Goal: Task Accomplishment & Management: Use online tool/utility

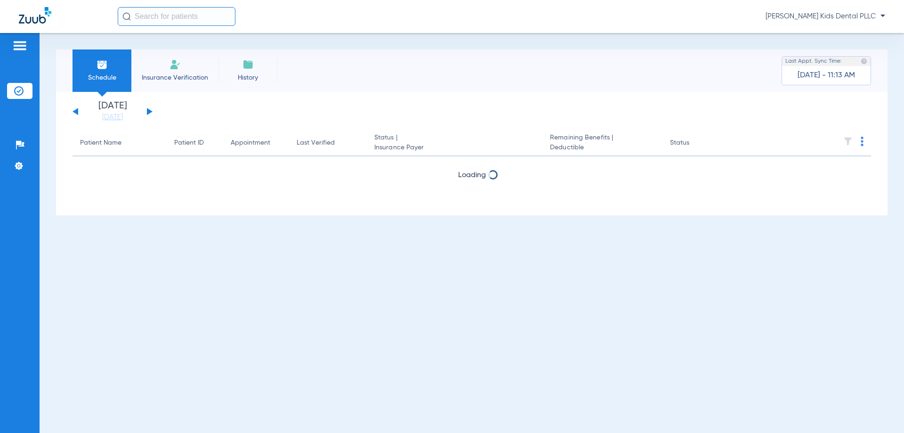
click at [148, 107] on div "[DATE] [DATE] [DATE] [DATE] [DATE] [DATE] [DATE] [DATE] [DATE] [DATE] [DATE] [D…" at bounding box center [113, 111] width 80 height 21
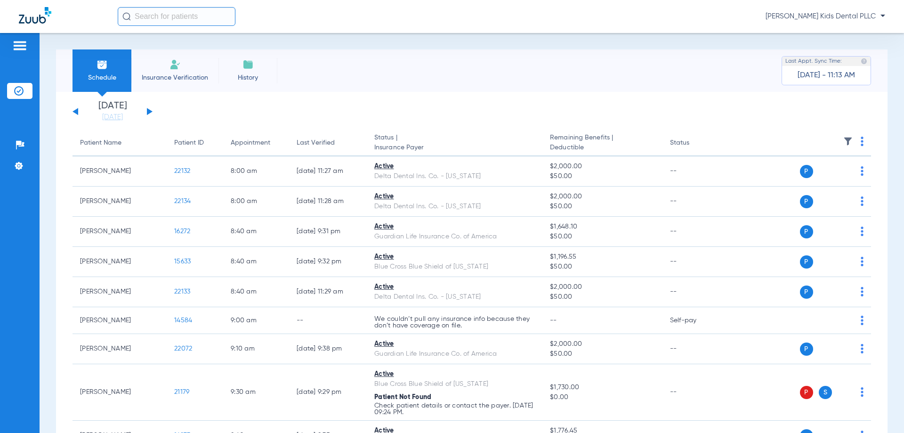
click at [148, 112] on button at bounding box center [150, 111] width 6 height 7
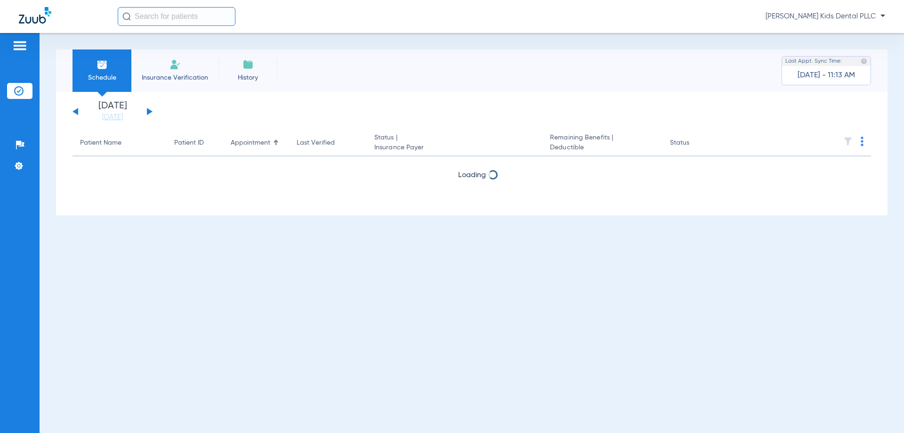
click at [148, 112] on button at bounding box center [150, 111] width 6 height 7
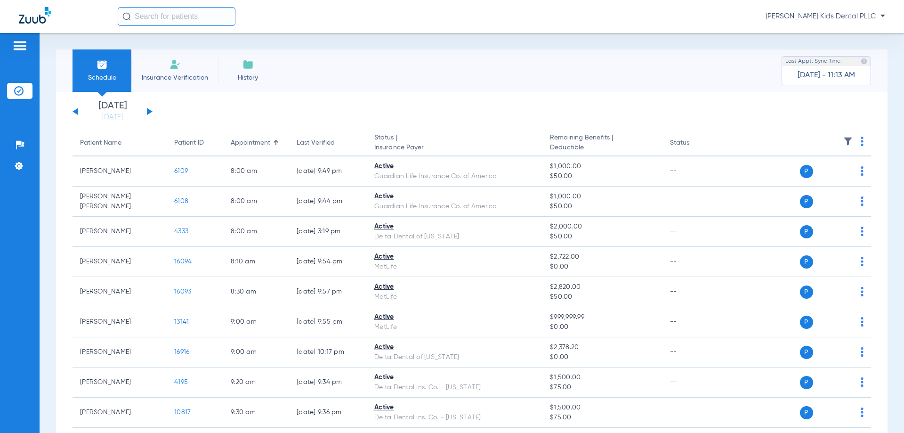
click at [148, 112] on button at bounding box center [150, 111] width 6 height 7
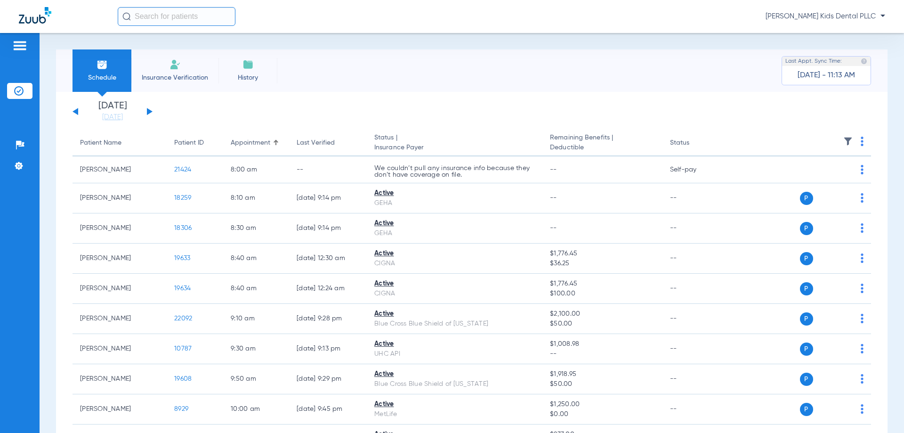
click at [73, 109] on div "[DATE] [DATE] [DATE] [DATE] [DATE] [DATE] [DATE] [DATE] [DATE] [DATE] [DATE] [D…" at bounding box center [113, 111] width 80 height 21
click at [74, 110] on div "[DATE] [DATE] [DATE] [DATE] [DATE] [DATE] [DATE] [DATE] [DATE] [DATE] [DATE] [D…" at bounding box center [113, 111] width 80 height 21
click at [78, 114] on div "[DATE] [DATE] [DATE] [DATE] [DATE] [DATE] [DATE] [DATE] [DATE] [DATE] [DATE] [D…" at bounding box center [113, 111] width 80 height 21
click at [77, 109] on button at bounding box center [76, 111] width 6 height 7
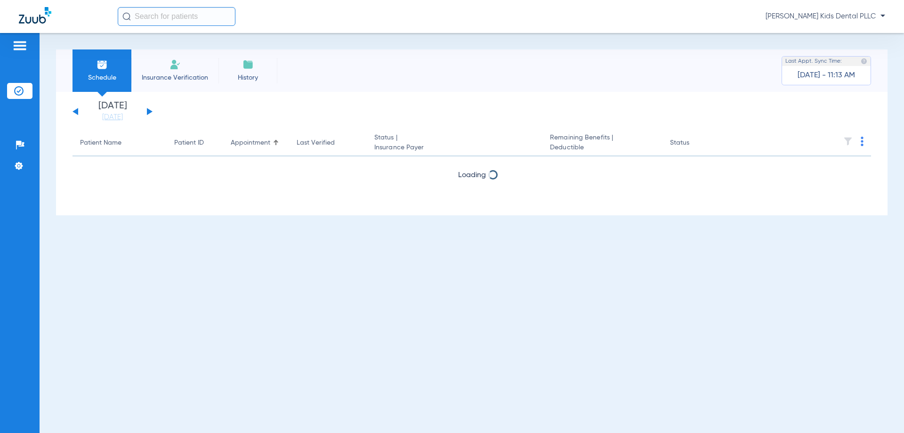
click at [77, 109] on button at bounding box center [76, 111] width 6 height 7
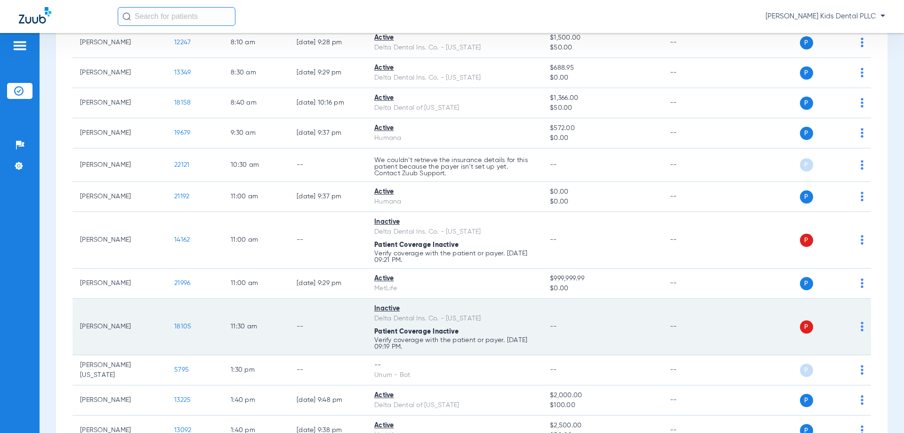
scroll to position [282, 0]
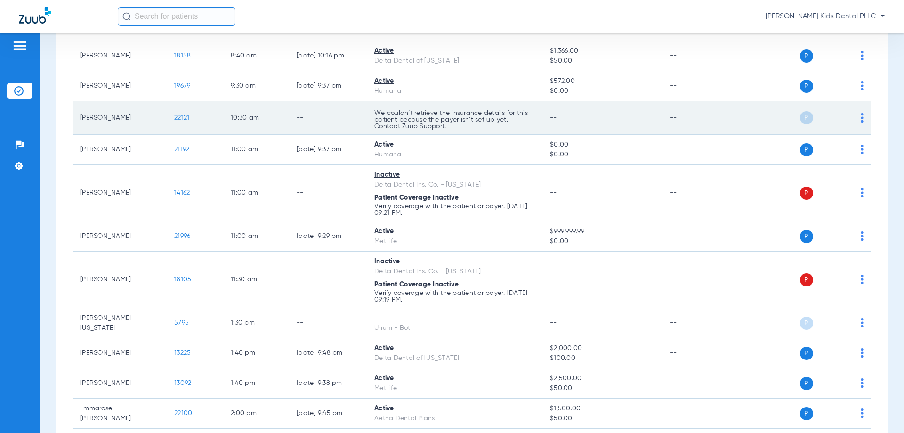
click at [135, 115] on td "[PERSON_NAME]" at bounding box center [120, 117] width 94 height 33
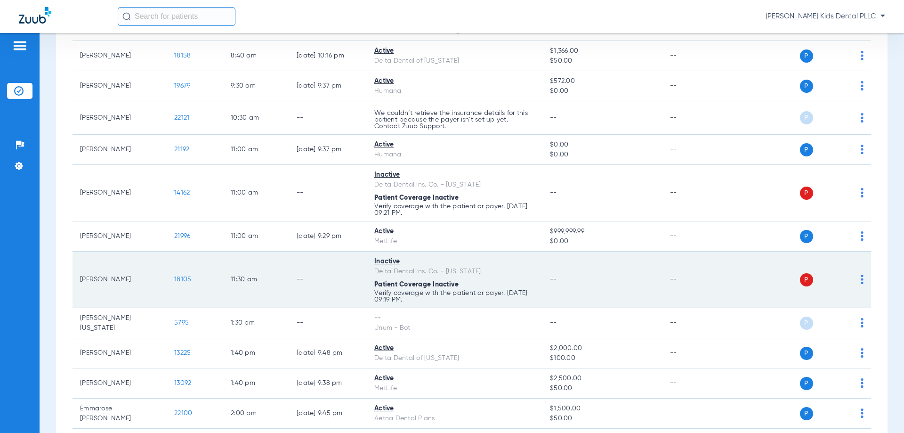
scroll to position [235, 0]
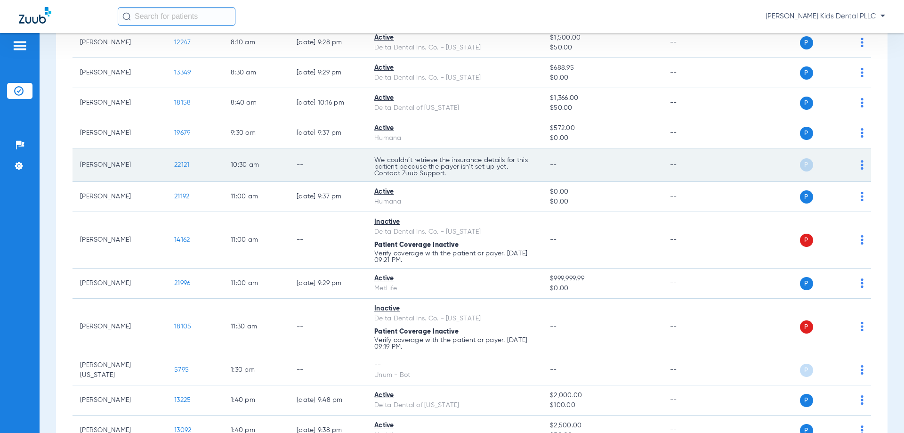
click at [861, 169] on img at bounding box center [862, 164] width 3 height 9
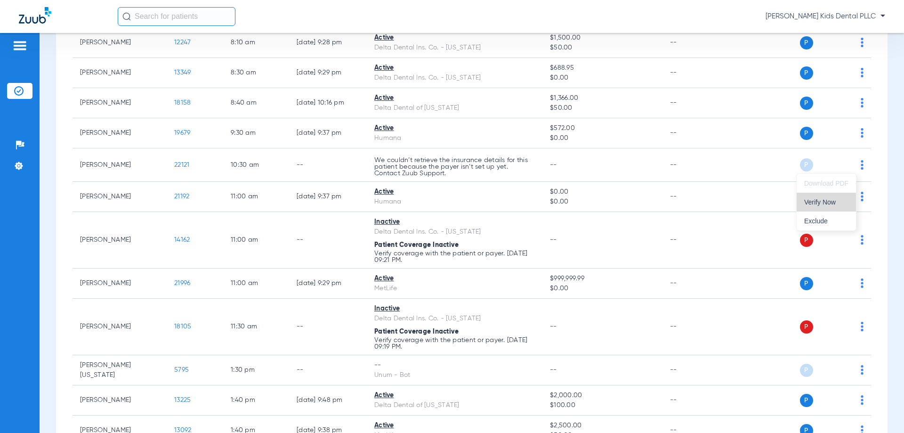
click at [818, 205] on span "Verify Now" at bounding box center [826, 202] width 44 height 7
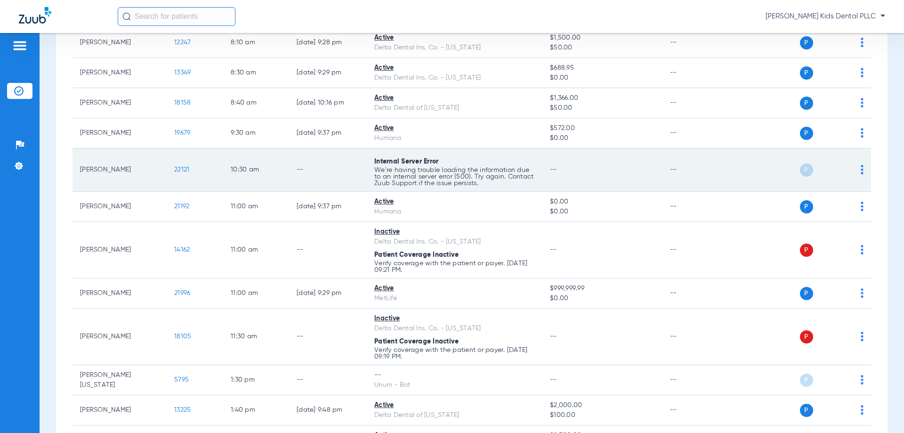
click at [861, 170] on img at bounding box center [862, 169] width 3 height 9
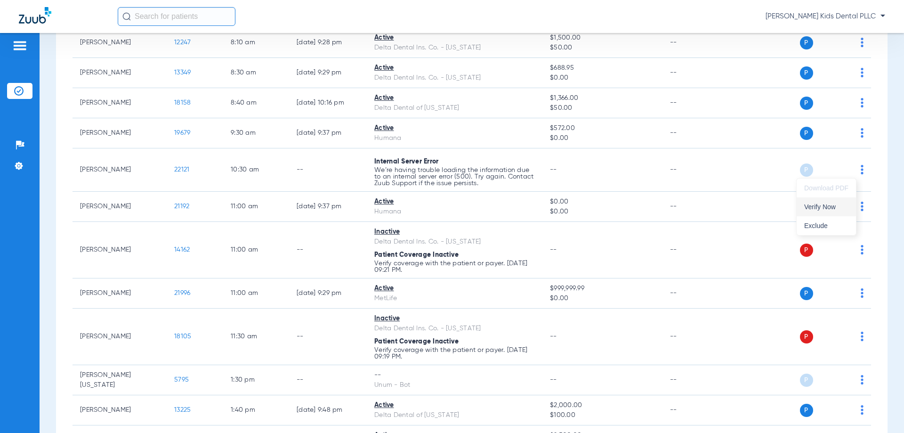
click at [811, 208] on span "Verify Now" at bounding box center [826, 206] width 44 height 7
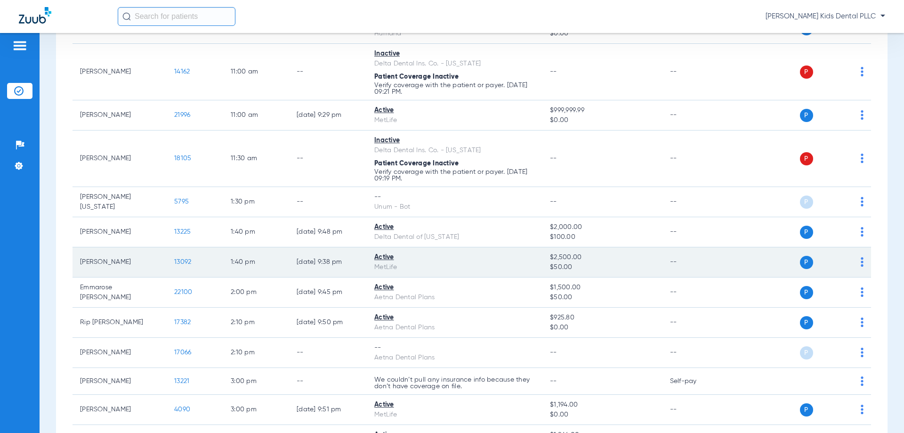
scroll to position [459, 0]
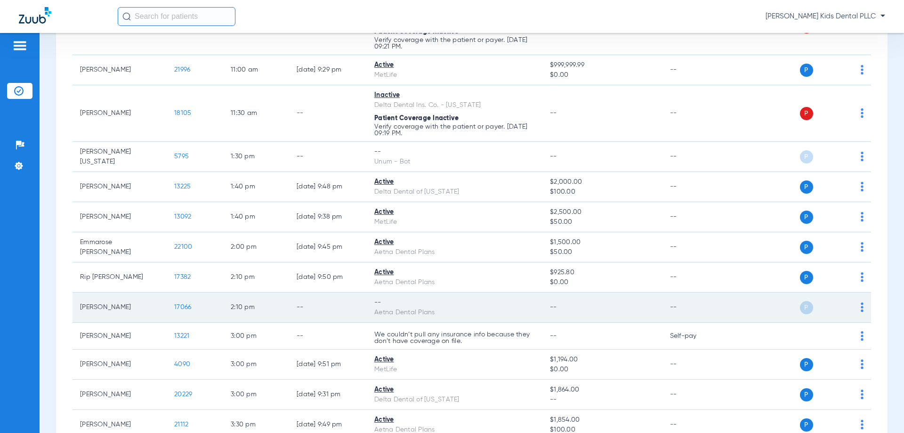
click at [861, 308] on img at bounding box center [862, 306] width 3 height 9
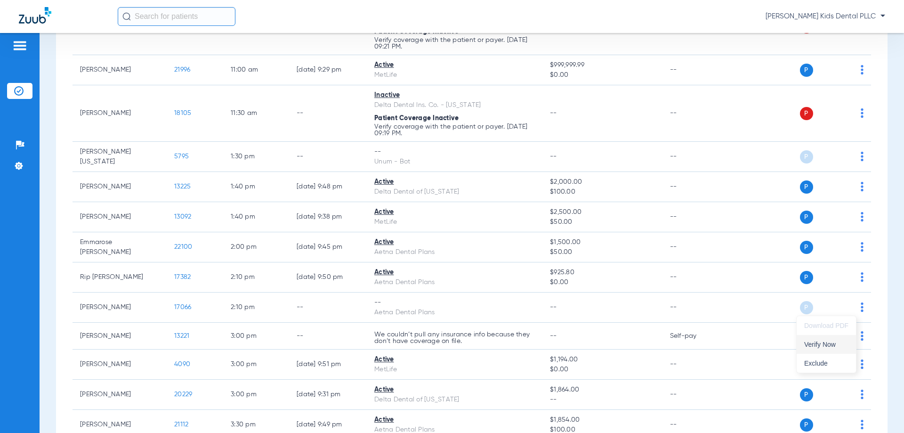
click at [823, 345] on span "Verify Now" at bounding box center [826, 344] width 44 height 7
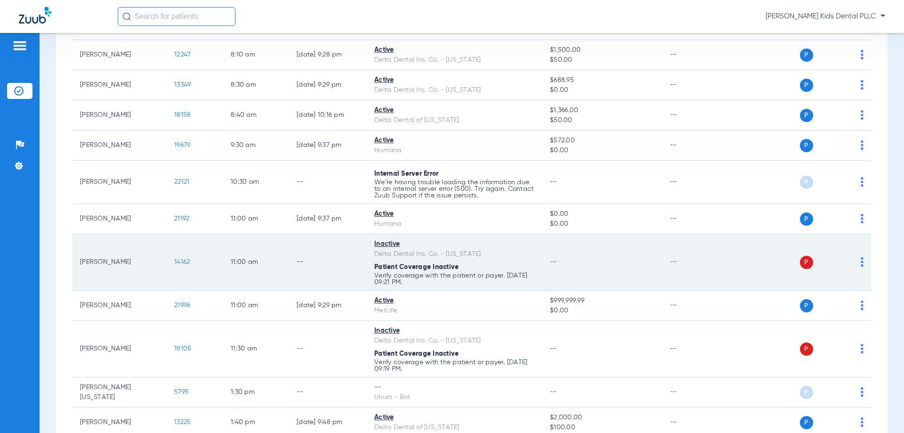
scroll to position [176, 0]
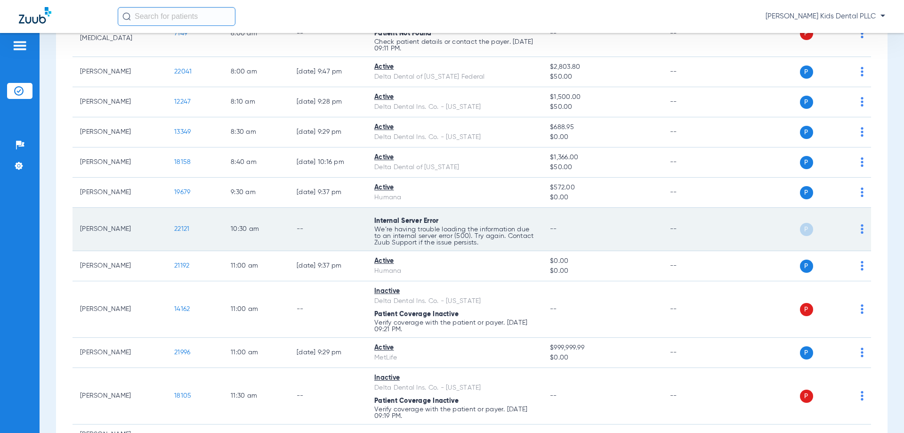
click at [861, 225] on img at bounding box center [862, 228] width 3 height 9
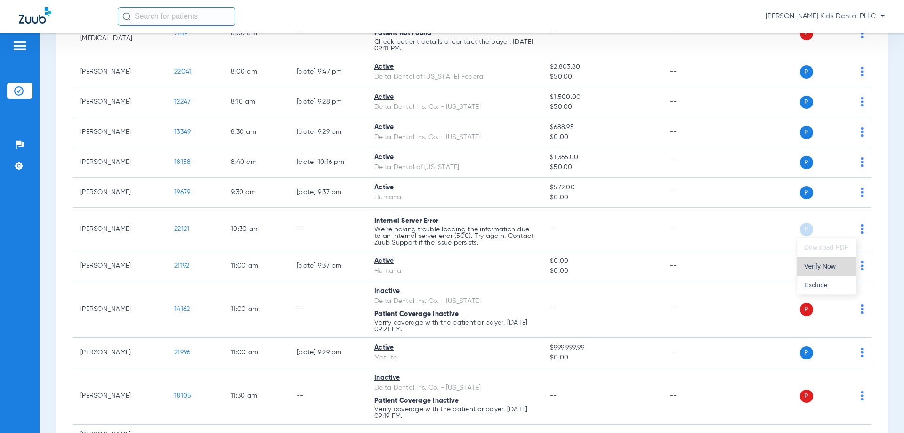
click at [814, 268] on span "Verify Now" at bounding box center [826, 266] width 44 height 7
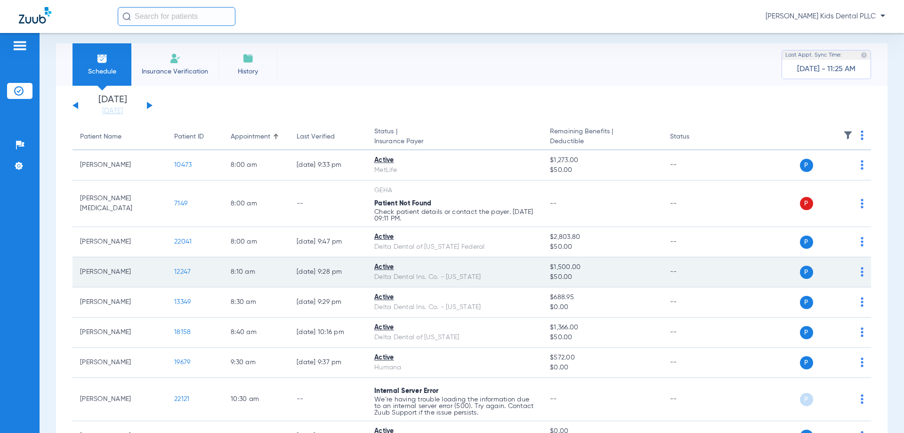
scroll to position [0, 0]
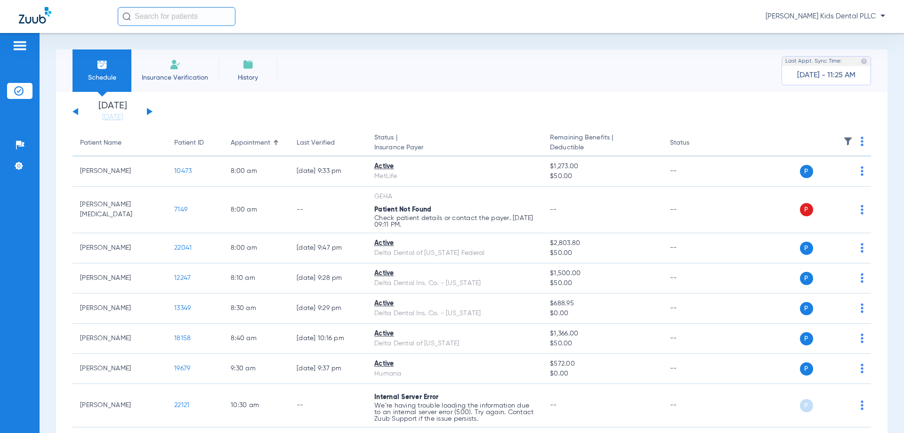
click at [150, 110] on button at bounding box center [150, 111] width 6 height 7
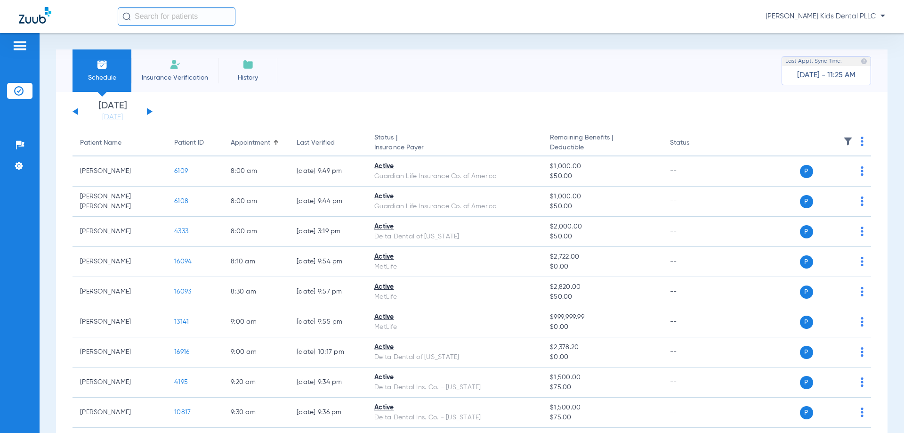
click at [77, 108] on div "[DATE] [DATE] [DATE] [DATE] [DATE] [DATE] [DATE] [DATE] [DATE] [DATE] [DATE] [D…" at bounding box center [113, 111] width 80 height 21
click at [75, 111] on button at bounding box center [76, 111] width 6 height 7
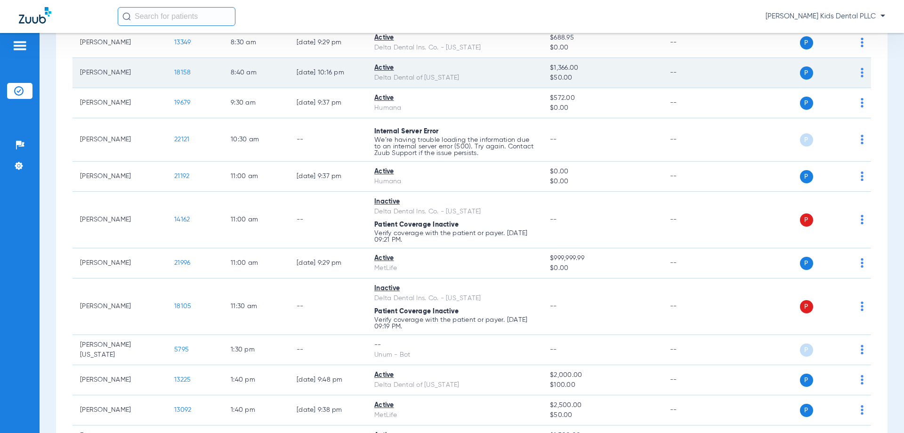
scroll to position [282, 0]
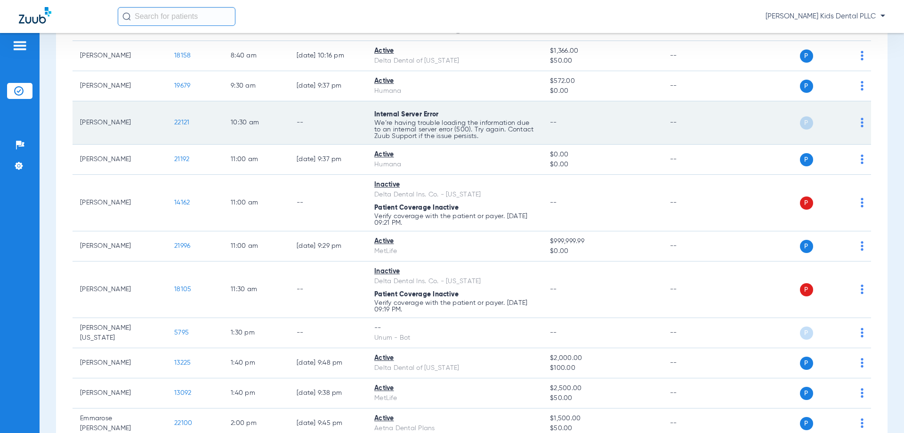
click at [861, 121] on img at bounding box center [862, 122] width 3 height 9
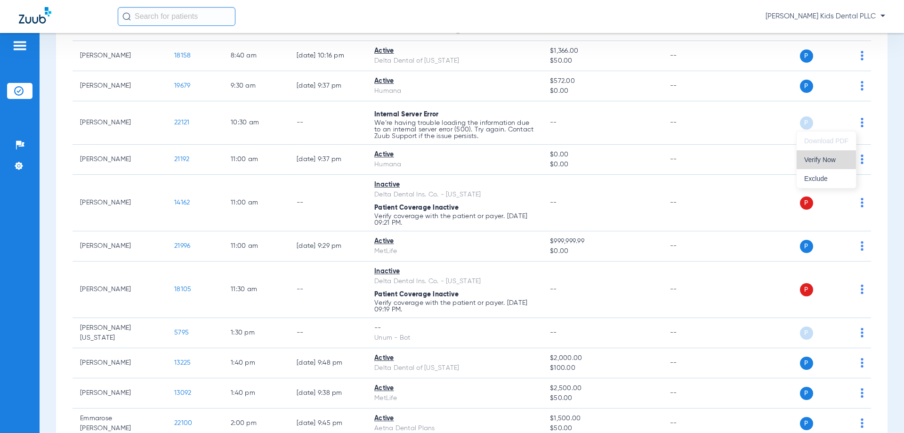
click at [818, 156] on span "Verify Now" at bounding box center [826, 159] width 44 height 7
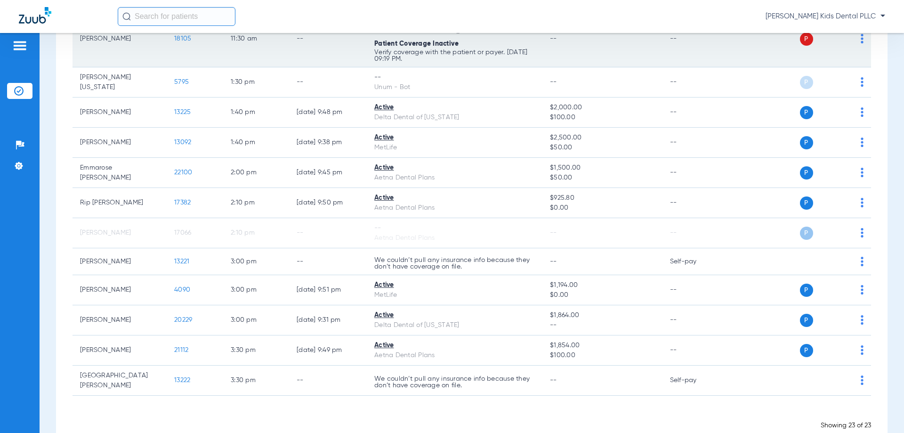
scroll to position [553, 0]
